Goal: Task Accomplishment & Management: Manage account settings

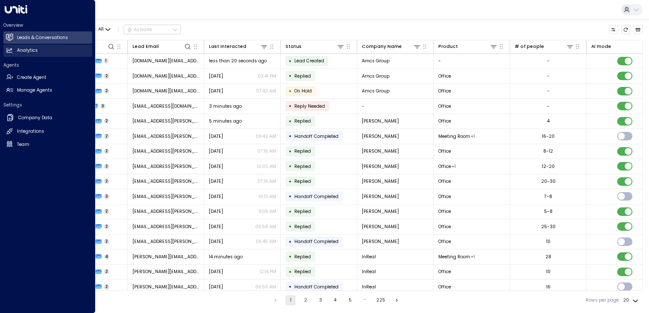
click at [12, 49] on icon at bounding box center [9, 50] width 7 height 7
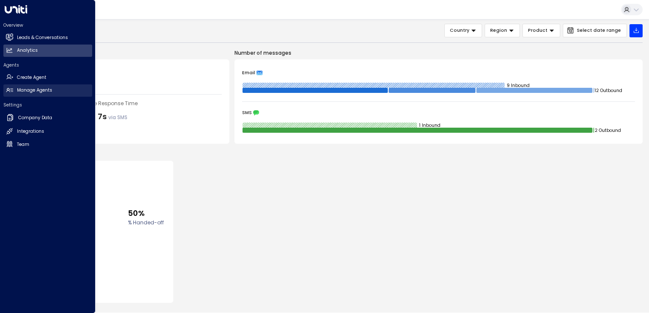
click at [31, 86] on link "Manage Agents Manage Agents" at bounding box center [47, 90] width 89 height 12
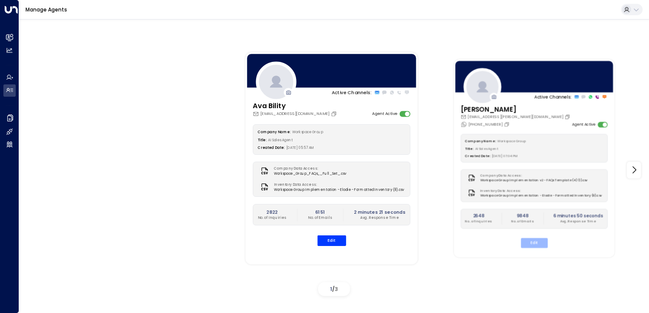
click at [536, 244] on button "Edit" at bounding box center [533, 243] width 27 height 10
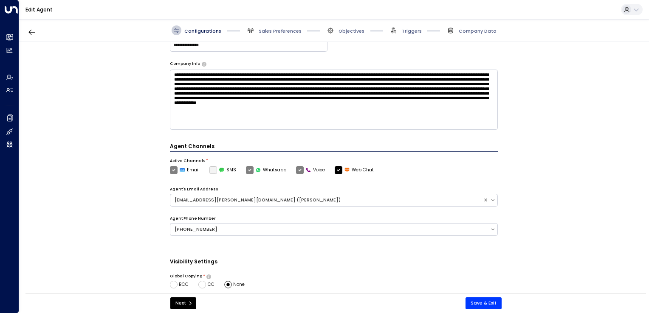
scroll to position [215, 0]
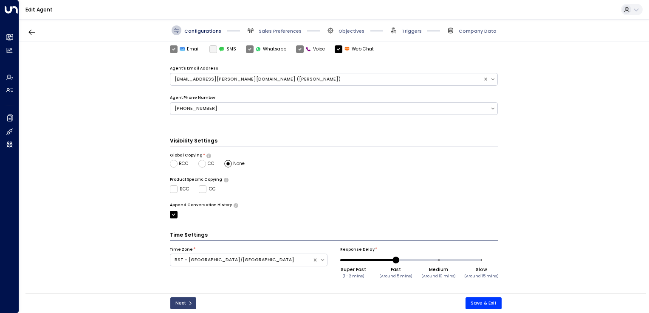
click at [180, 305] on button "Next" at bounding box center [183, 304] width 26 height 12
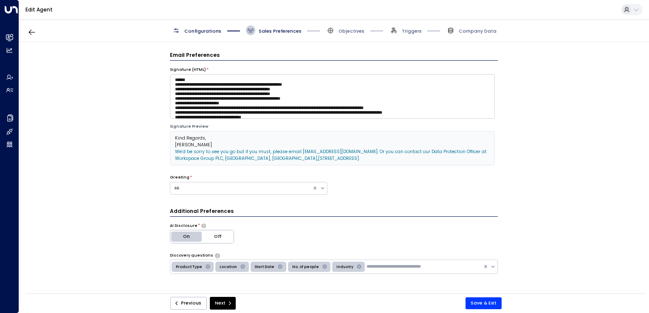
scroll to position [44, 0]
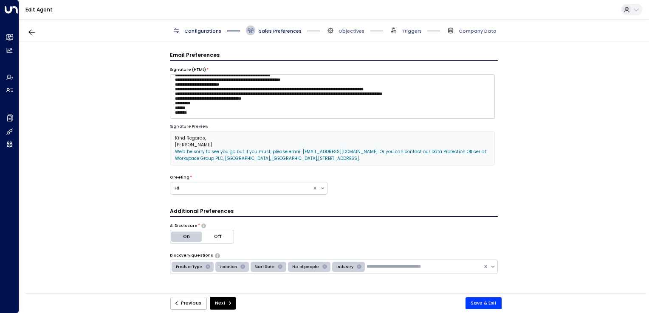
click at [318, 155] on link "[STREET_ADDRESS]" at bounding box center [338, 158] width 41 height 6
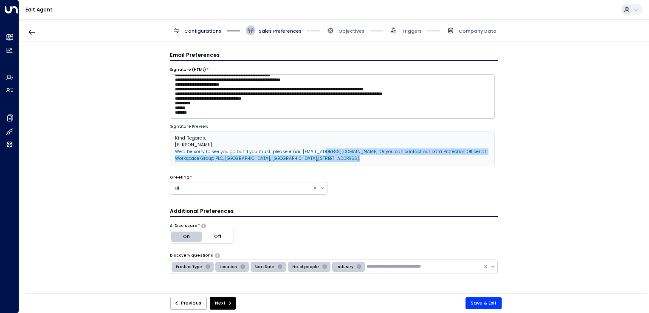
drag, startPoint x: 374, startPoint y: 159, endPoint x: 306, endPoint y: 154, distance: 69.0
click at [306, 154] on p "We’d be sorry to see you go but if you must, please email [EMAIL_ADDRESS][DOMAI…" at bounding box center [332, 156] width 315 height 14
click at [378, 157] on p "We’d be sorry to see you go but if you must, please email [EMAIL_ADDRESS][DOMAI…" at bounding box center [332, 156] width 315 height 14
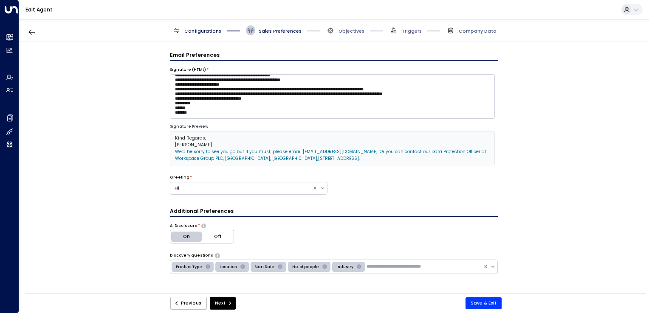
click at [225, 139] on p "Kind Regards," at bounding box center [332, 138] width 315 height 7
click at [207, 138] on p "Kind Regards," at bounding box center [332, 138] width 315 height 7
click at [202, 138] on span "Kind Regards," at bounding box center [190, 138] width 31 height 6
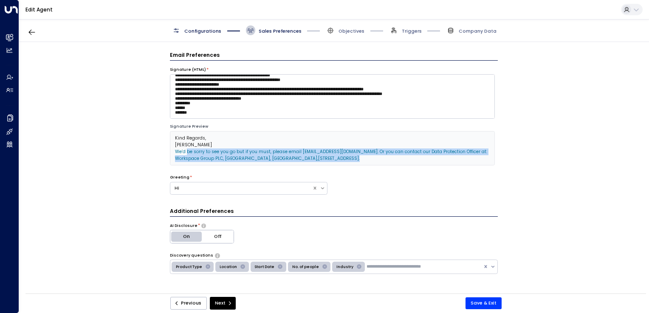
drag, startPoint x: 174, startPoint y: 152, endPoint x: 373, endPoint y: 163, distance: 199.4
click at [373, 163] on div "Kind Regards, [PERSON_NAME] We’d be sorry to see you go but if you must, please…" at bounding box center [332, 148] width 325 height 34
click at [248, 118] on textarea "**********" at bounding box center [332, 96] width 325 height 45
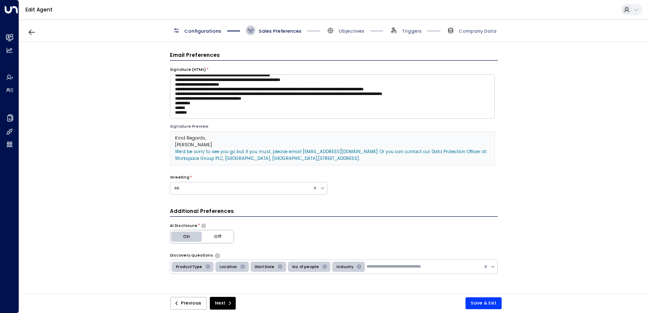
click at [177, 129] on div "Signature Preview" at bounding box center [332, 127] width 325 height 6
drag, startPoint x: 177, startPoint y: 129, endPoint x: 174, endPoint y: 133, distance: 5.3
click at [174, 133] on div "Kind Regards, [PERSON_NAME] We’d be sorry to see you go but if you must, please…" at bounding box center [332, 148] width 325 height 34
click at [170, 149] on div "Kind Regards, [PERSON_NAME] We’d be sorry to see you go but if you must, please…" at bounding box center [332, 148] width 325 height 34
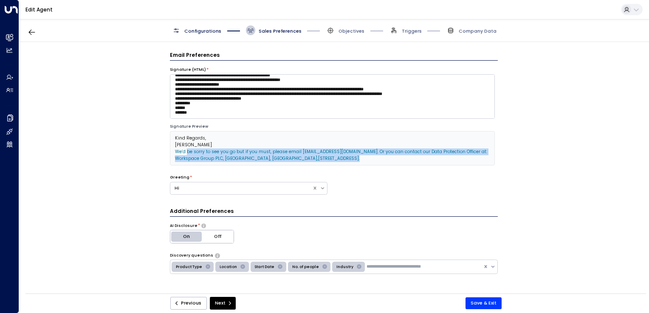
drag, startPoint x: 173, startPoint y: 150, endPoint x: 407, endPoint y: 163, distance: 234.3
click at [407, 163] on div "Kind Regards, [PERSON_NAME] We’d be sorry to see you go but if you must, please…" at bounding box center [332, 148] width 325 height 34
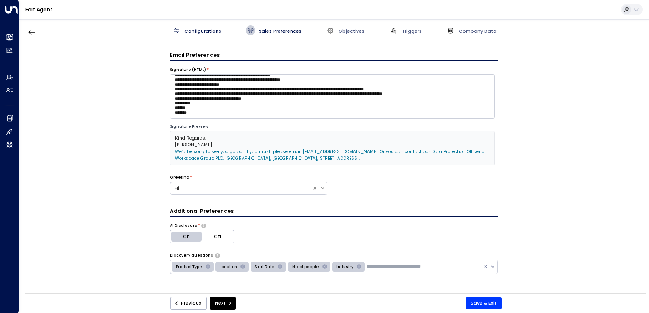
click at [363, 196] on div "Greeting * Hi" at bounding box center [334, 189] width 328 height 29
click at [212, 140] on p "Kind Regards," at bounding box center [332, 138] width 315 height 7
click at [194, 141] on span "Kind Regards," at bounding box center [190, 138] width 31 height 6
click at [190, 138] on span "Kind Regards," at bounding box center [190, 138] width 31 height 6
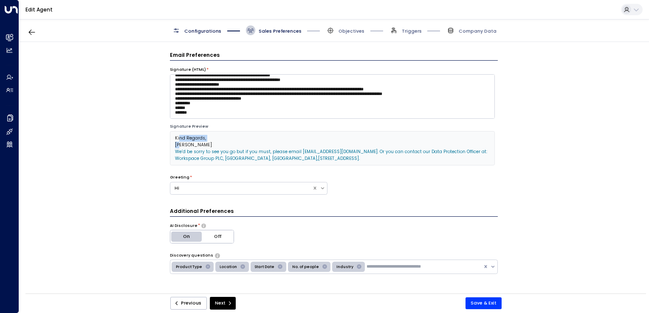
drag, startPoint x: 190, startPoint y: 138, endPoint x: 178, endPoint y: 142, distance: 12.5
click at [178, 142] on div "Kind Regards, [PERSON_NAME] We’d be sorry to see you go but if you must, please…" at bounding box center [332, 148] width 315 height 27
drag, startPoint x: 178, startPoint y: 142, endPoint x: 234, endPoint y: 139, distance: 56.1
click at [234, 139] on p "Kind Regards," at bounding box center [332, 138] width 315 height 7
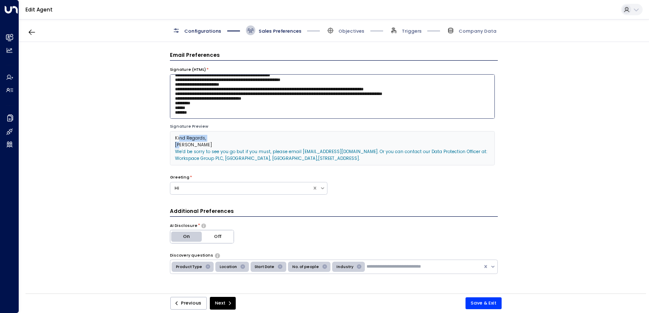
click at [338, 91] on textarea "**********" at bounding box center [332, 96] width 325 height 45
drag, startPoint x: 421, startPoint y: 91, endPoint x: 291, endPoint y: 91, distance: 129.5
click at [291, 91] on textarea "**********" at bounding box center [332, 96] width 325 height 45
paste textarea "***"
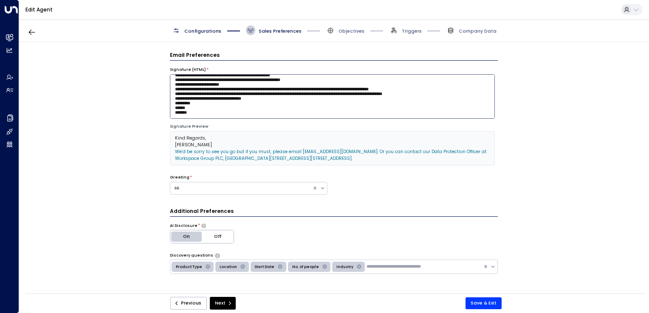
drag, startPoint x: 268, startPoint y: 91, endPoint x: 179, endPoint y: 86, distance: 88.8
click at [179, 86] on textarea "**********" at bounding box center [332, 96] width 325 height 45
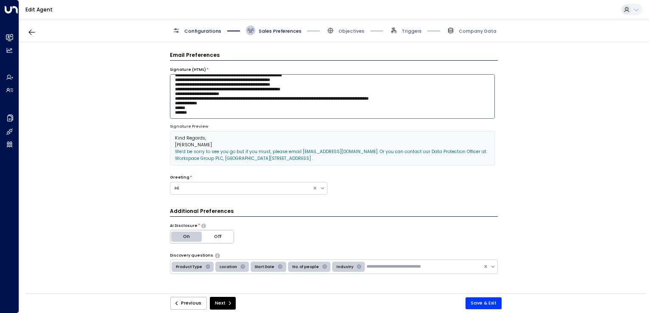
scroll to position [31, 0]
click at [428, 93] on textarea "**********" at bounding box center [332, 96] width 325 height 45
click at [387, 110] on textarea "**********" at bounding box center [332, 96] width 325 height 45
click at [259, 91] on textarea "**********" at bounding box center [332, 96] width 325 height 45
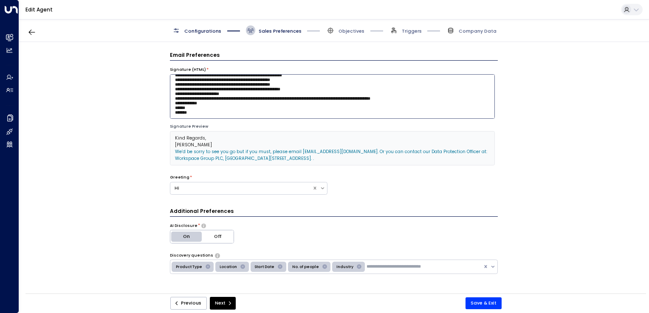
click at [259, 91] on textarea "**********" at bounding box center [332, 96] width 325 height 45
click at [291, 91] on textarea "**********" at bounding box center [332, 96] width 325 height 45
type textarea "**********"
click at [484, 300] on button "Save & Exit" at bounding box center [483, 304] width 36 height 12
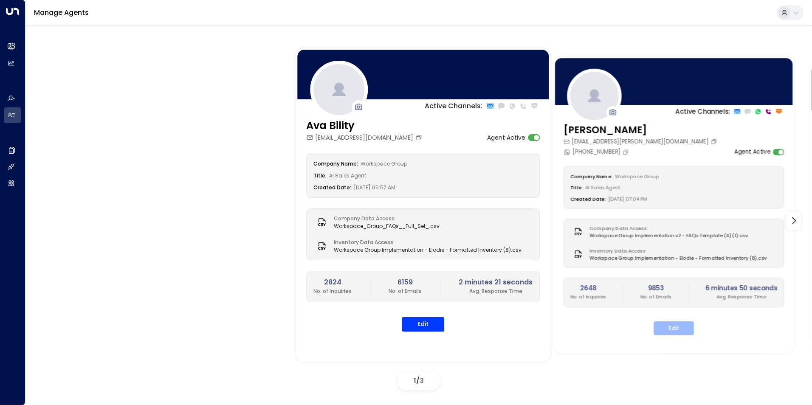
click at [648, 313] on button "Edit" at bounding box center [673, 328] width 40 height 14
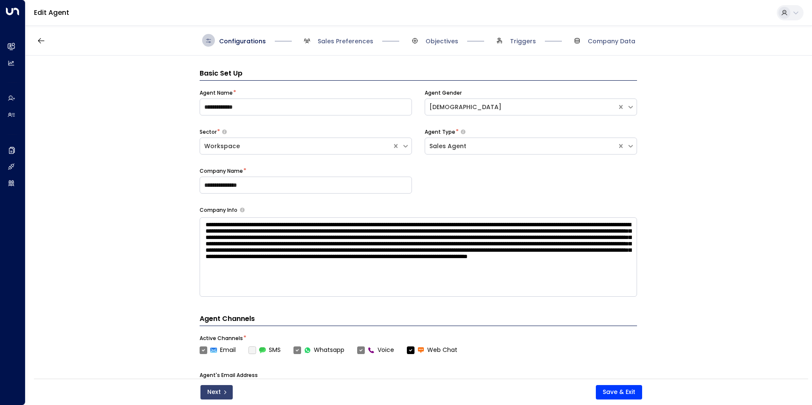
click at [217, 313] on button "Next" at bounding box center [216, 392] width 32 height 14
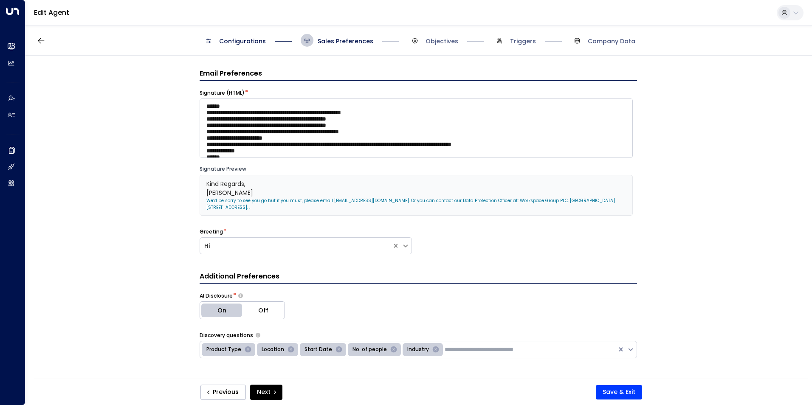
scroll to position [13, 0]
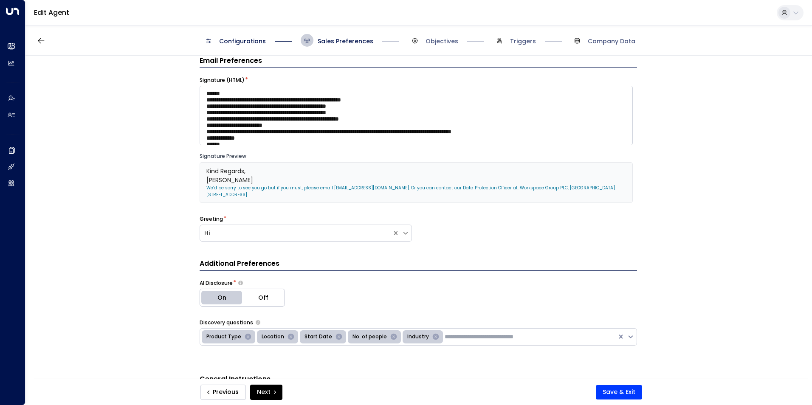
click at [218, 313] on button "Previous" at bounding box center [222, 392] width 45 height 15
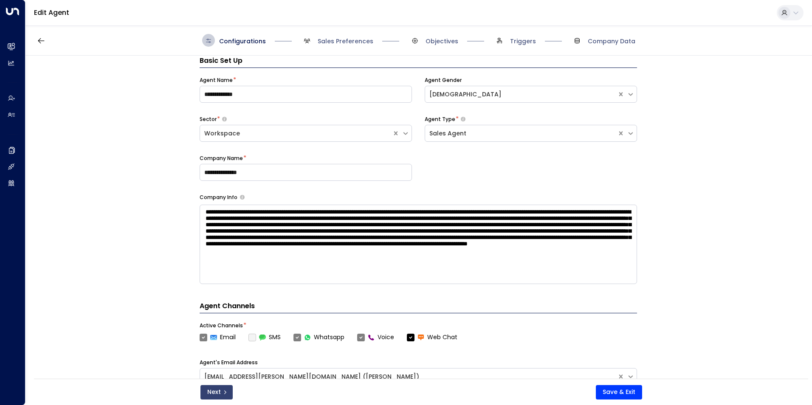
click at [219, 313] on button "Next" at bounding box center [216, 392] width 32 height 14
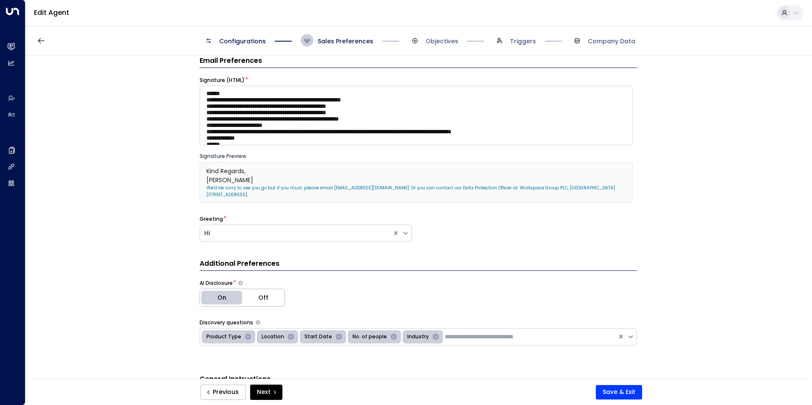
click at [219, 313] on button "Previous" at bounding box center [222, 392] width 45 height 15
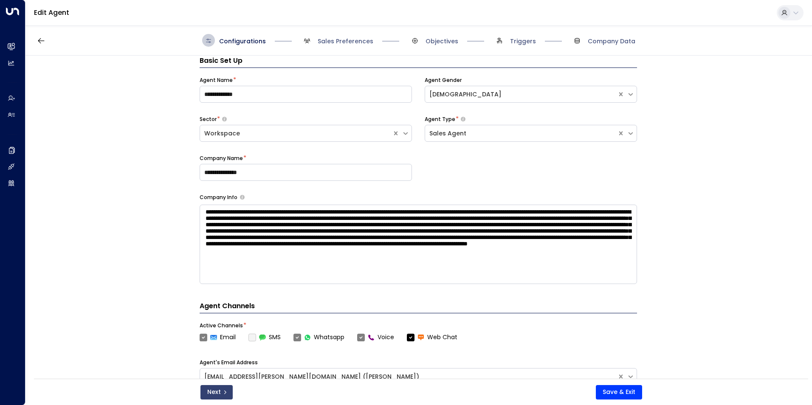
click at [219, 313] on button "Next" at bounding box center [216, 392] width 32 height 14
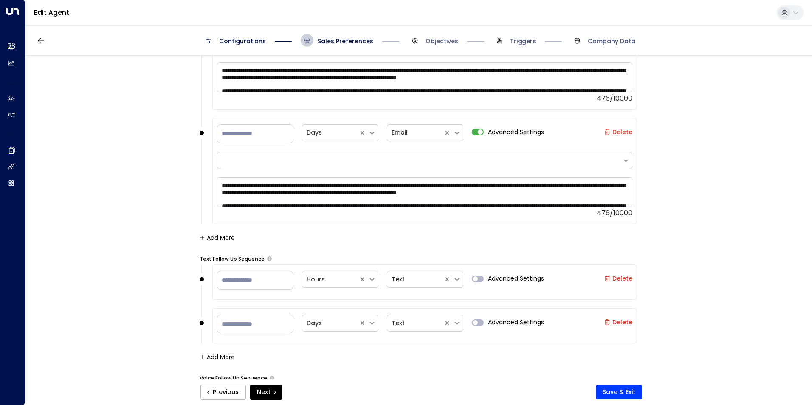
scroll to position [1488, 0]
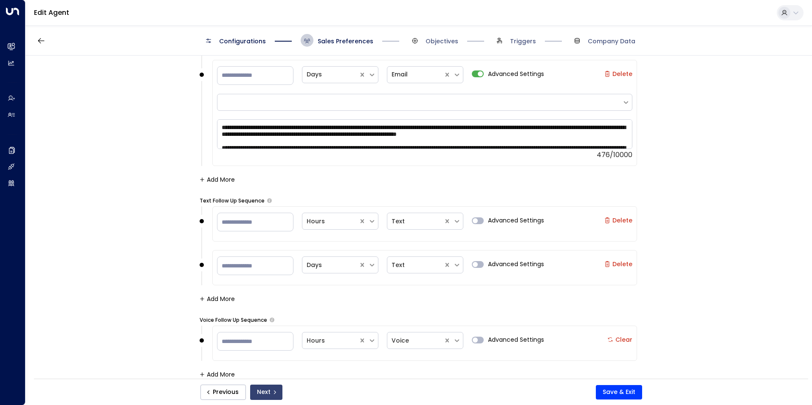
click at [273, 313] on icon "submit" at bounding box center [274, 392] width 5 height 5
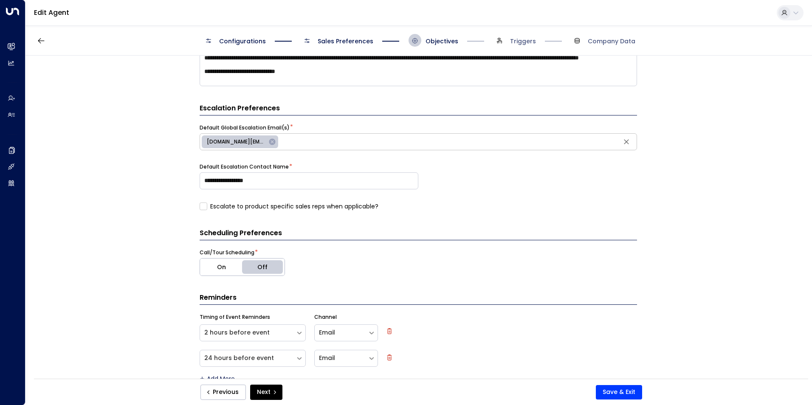
scroll to position [369, 0]
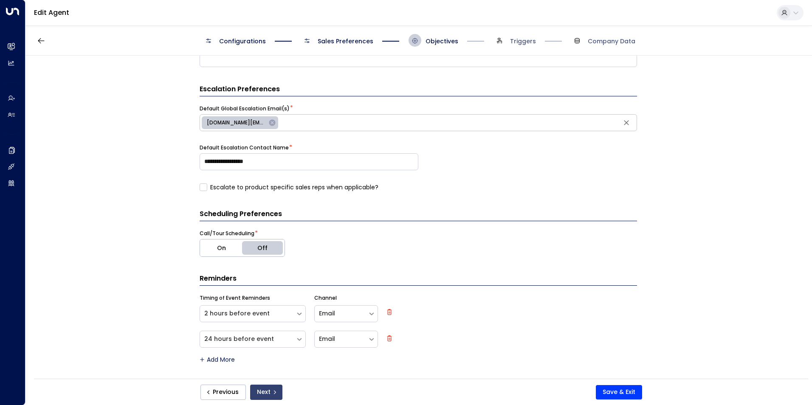
click at [272, 313] on button "Next" at bounding box center [266, 392] width 32 height 15
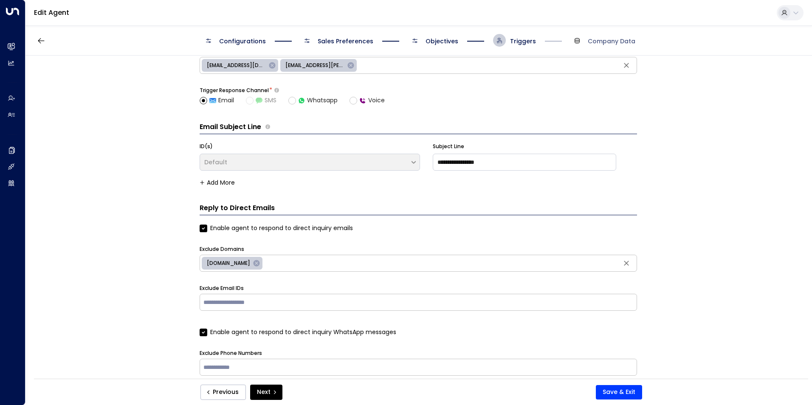
scroll to position [54, 0]
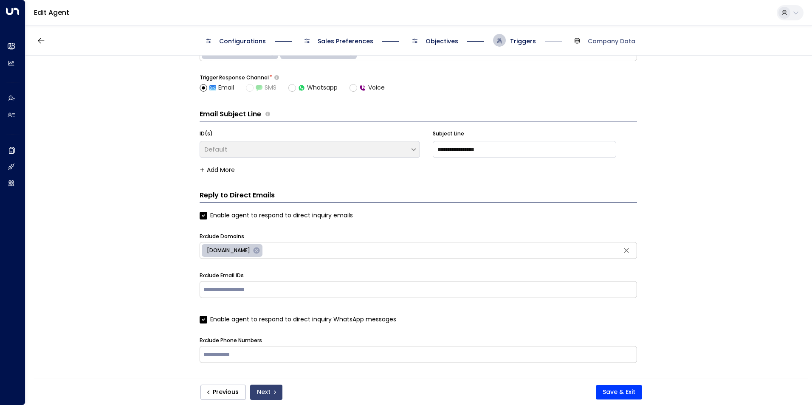
click at [270, 313] on button "Next" at bounding box center [266, 392] width 32 height 15
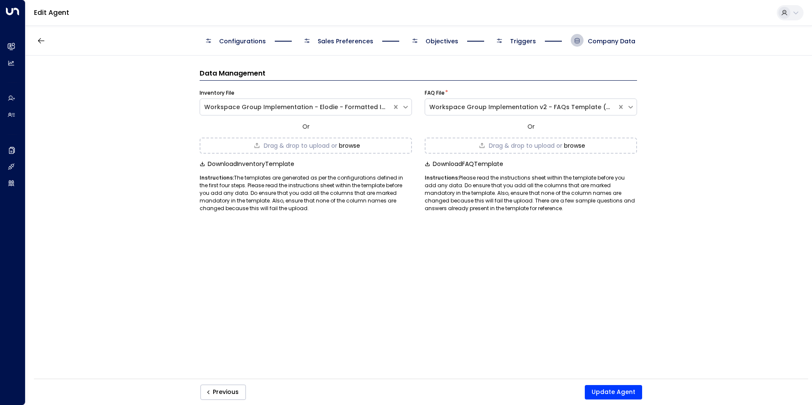
scroll to position [0, 0]
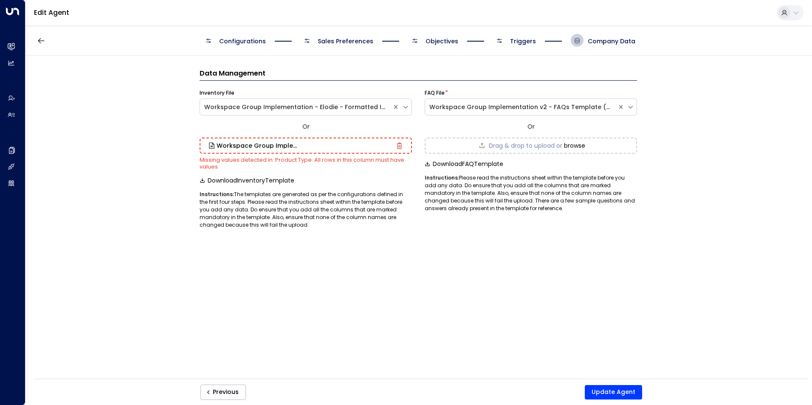
click at [322, 166] on div "Missing values detected in: Product Type. All rows in this column must have val…" at bounding box center [306, 164] width 212 height 14
click at [616, 313] on button "Update Agent" at bounding box center [613, 392] width 57 height 14
